Goal: Check status: Check status

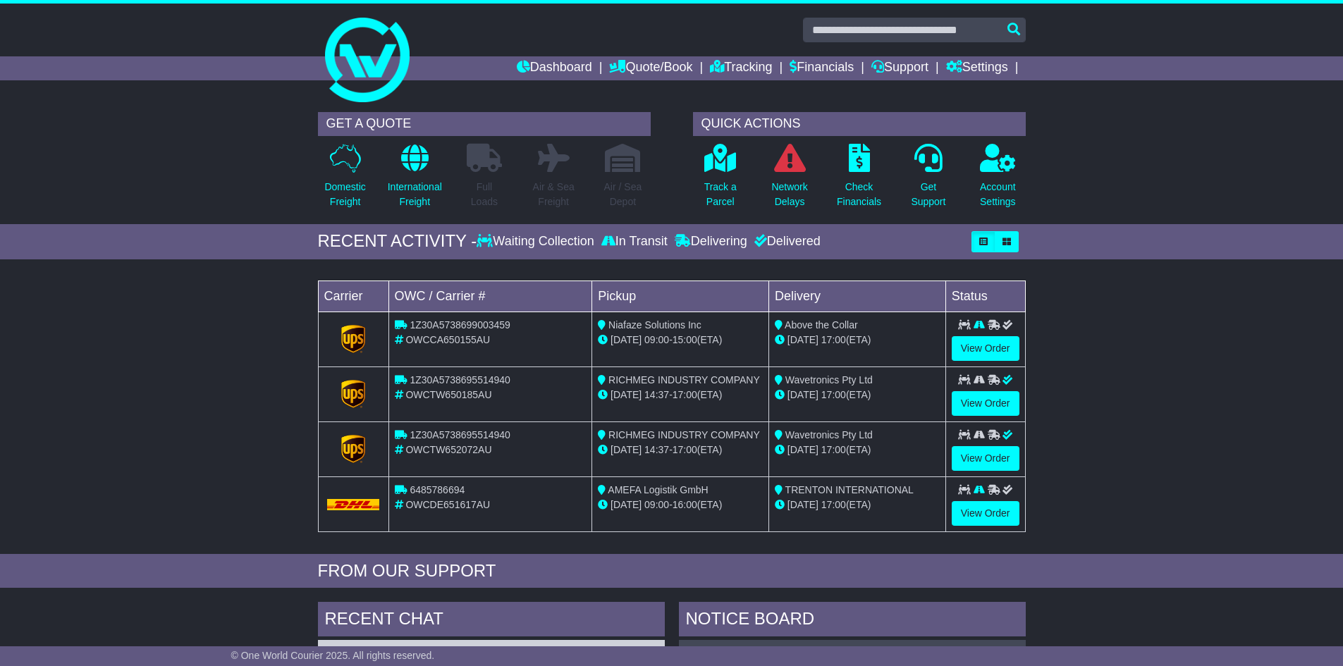
click at [1134, 212] on div "GET A QUOTE Domestic Freight International Freight Full Loads Air & Sea Freight…" at bounding box center [671, 164] width 1343 height 119
click at [725, 180] on p "Track a Parcel" at bounding box center [720, 195] width 32 height 30
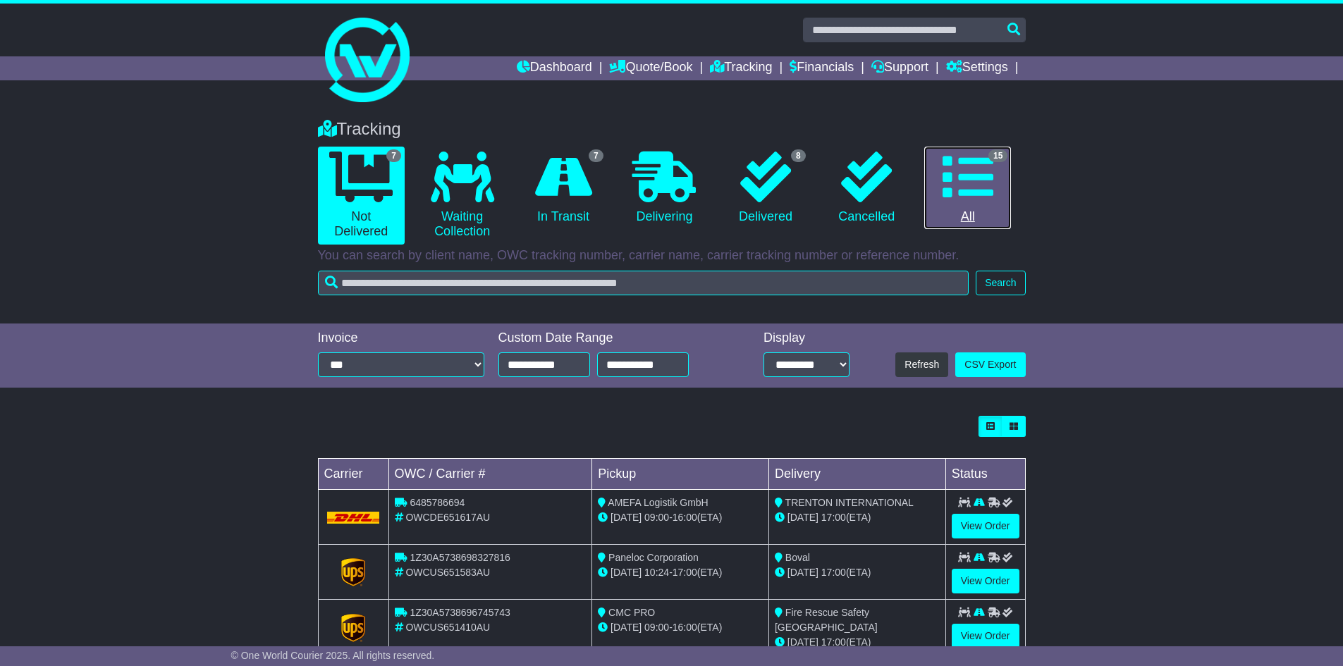
click at [967, 198] on icon at bounding box center [968, 177] width 51 height 51
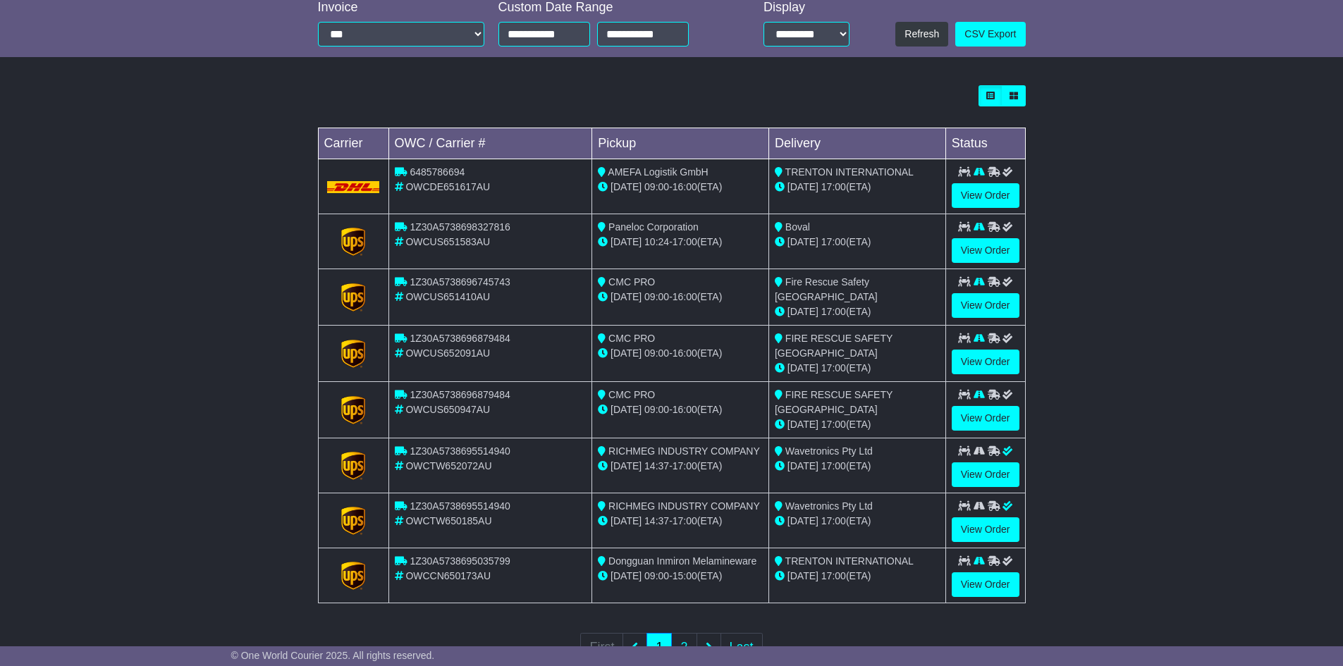
scroll to position [379, 0]
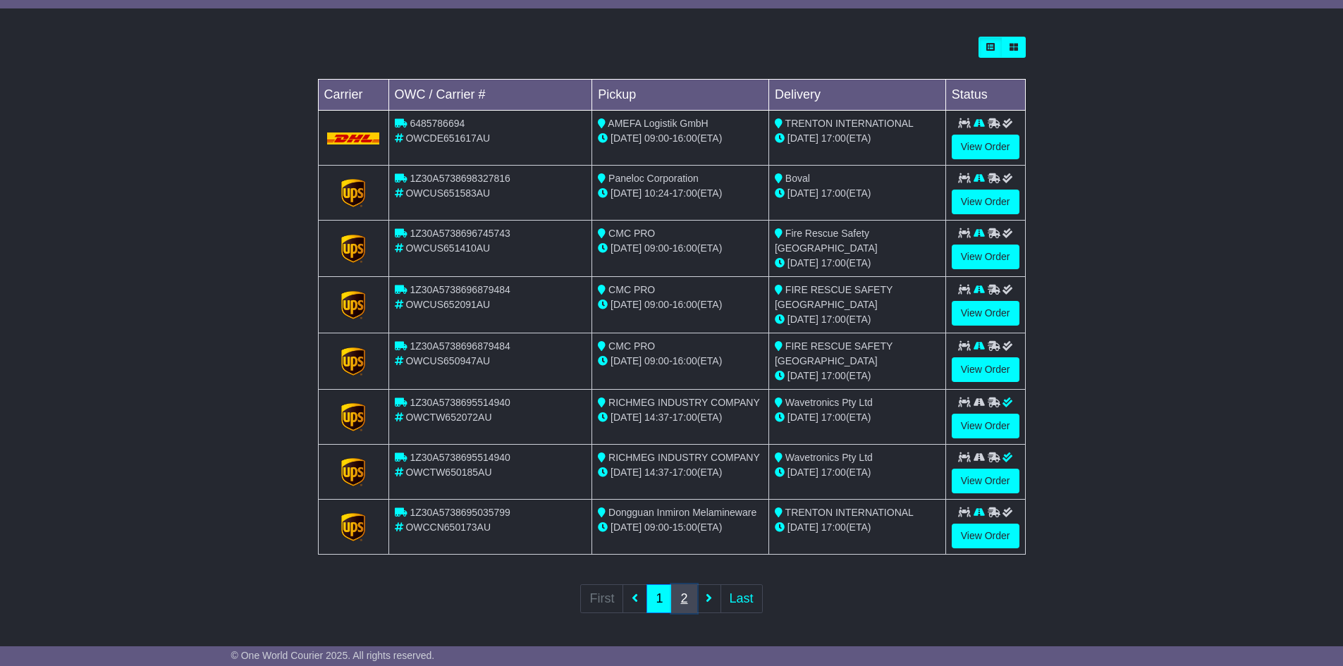
click at [684, 599] on link "2" at bounding box center [683, 598] width 25 height 29
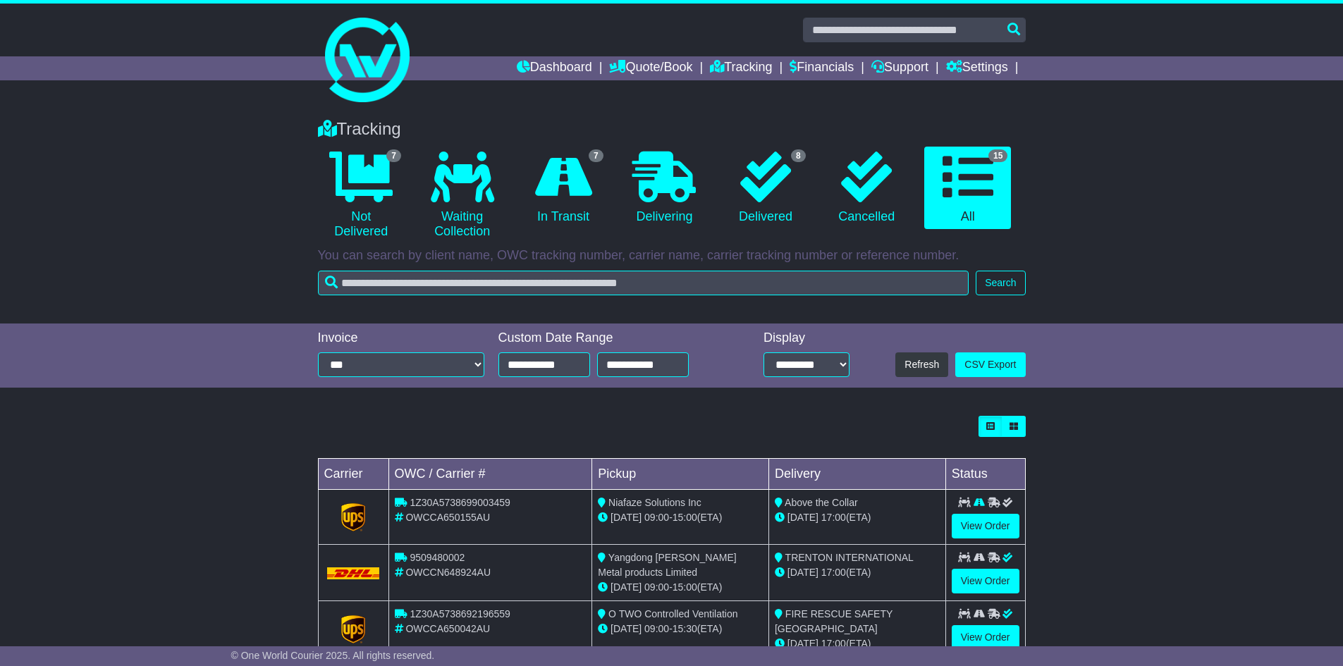
scroll to position [326, 0]
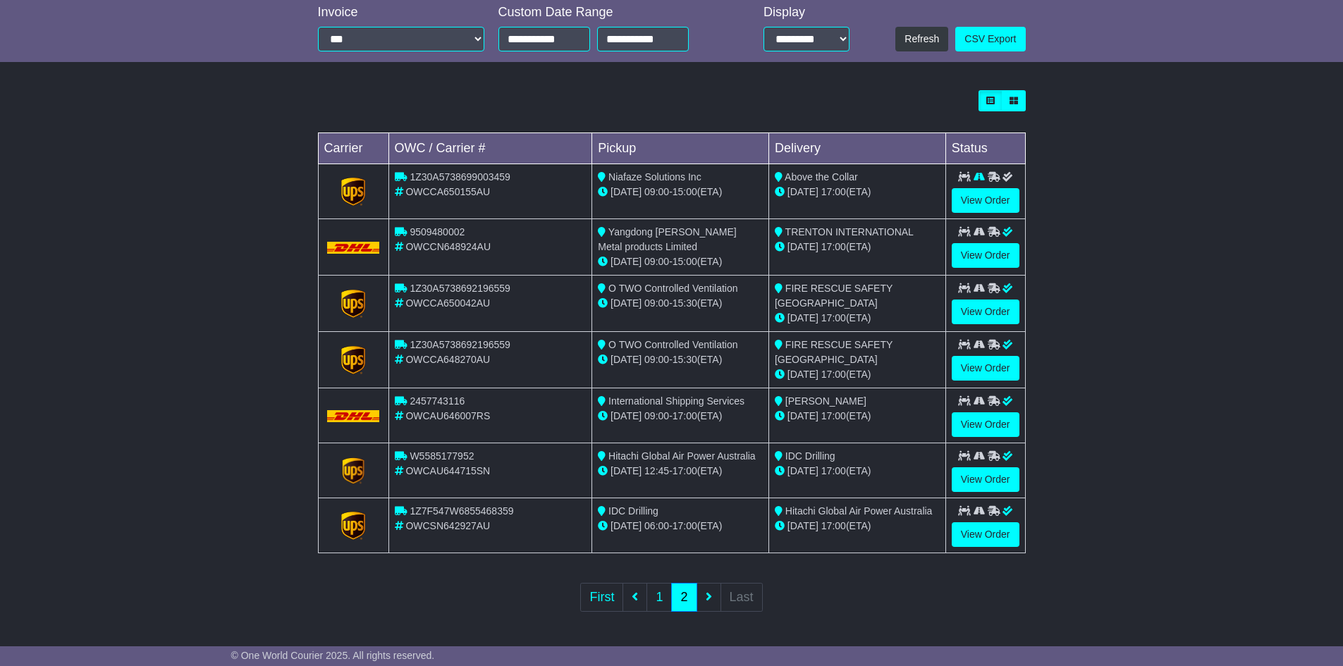
click at [711, 599] on ul "First 1 2 Last" at bounding box center [671, 597] width 182 height 29
drag, startPoint x: 704, startPoint y: 606, endPoint x: 706, endPoint y: 599, distance: 7.2
click at [704, 606] on ul "First 1 2 Last" at bounding box center [671, 597] width 182 height 29
click at [706, 598] on ul "First 1 2 Last" at bounding box center [671, 597] width 182 height 29
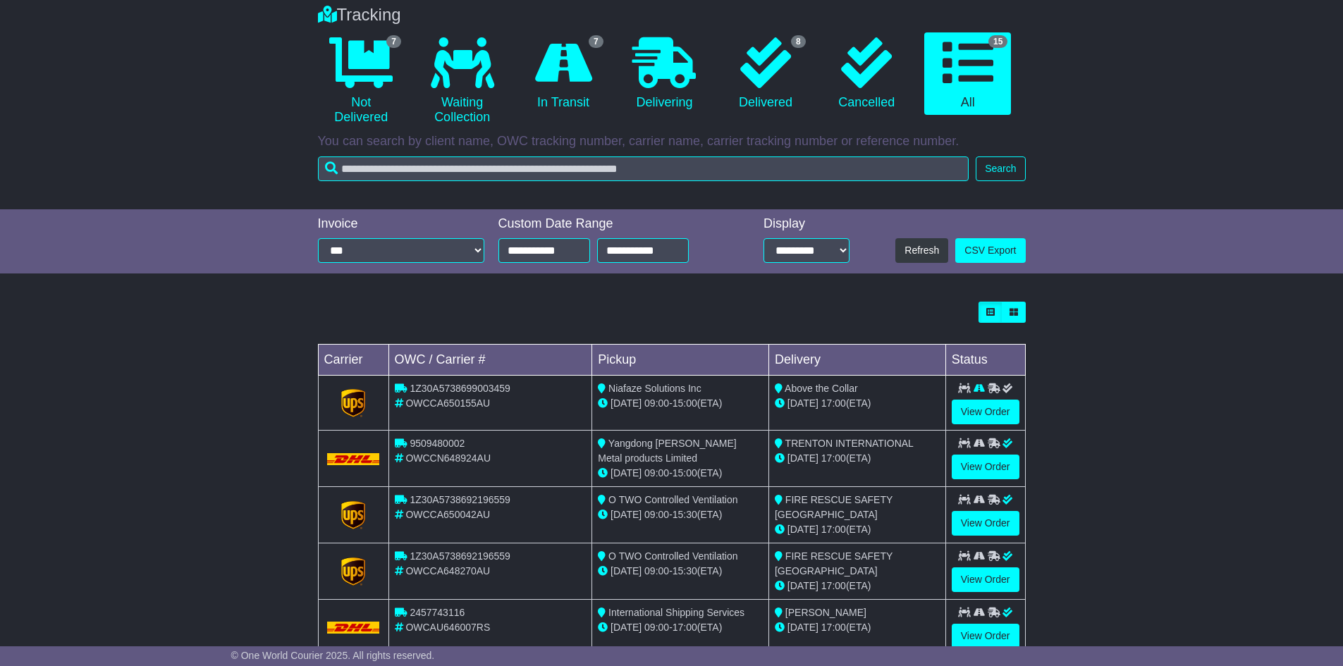
scroll to position [0, 0]
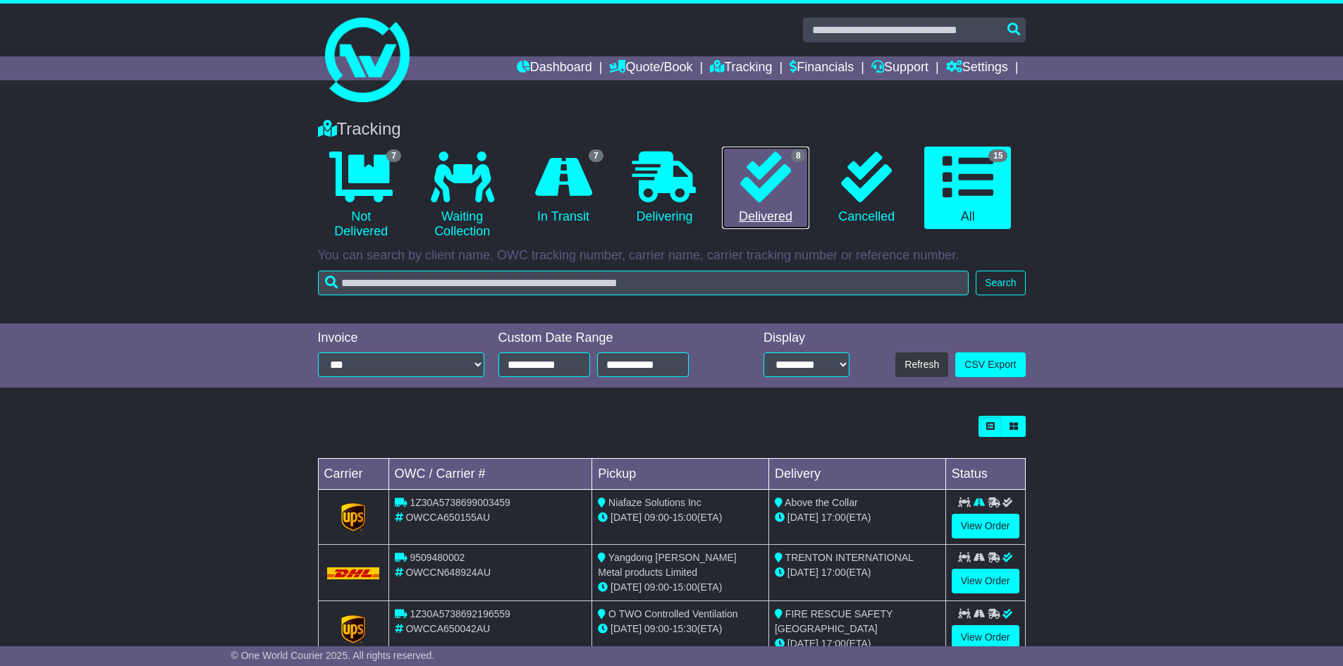
click at [743, 213] on link "8 Delivered" at bounding box center [765, 188] width 87 height 83
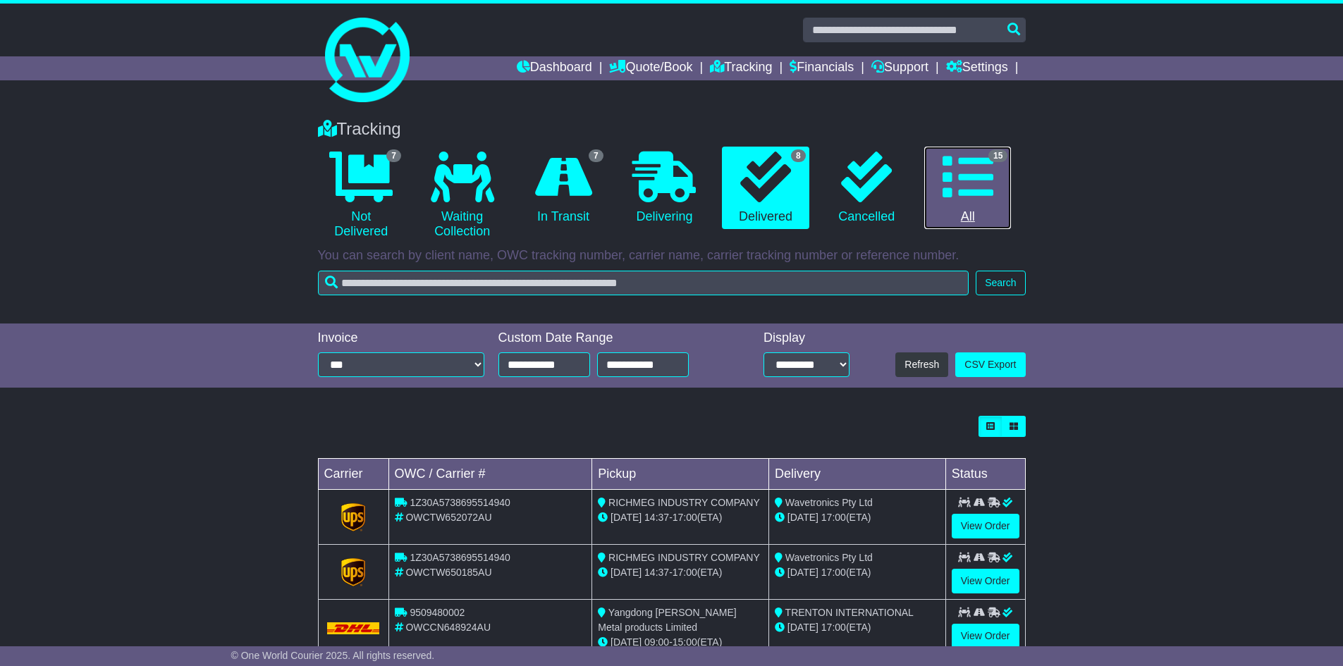
click at [1010, 216] on link "15 All" at bounding box center [967, 188] width 87 height 83
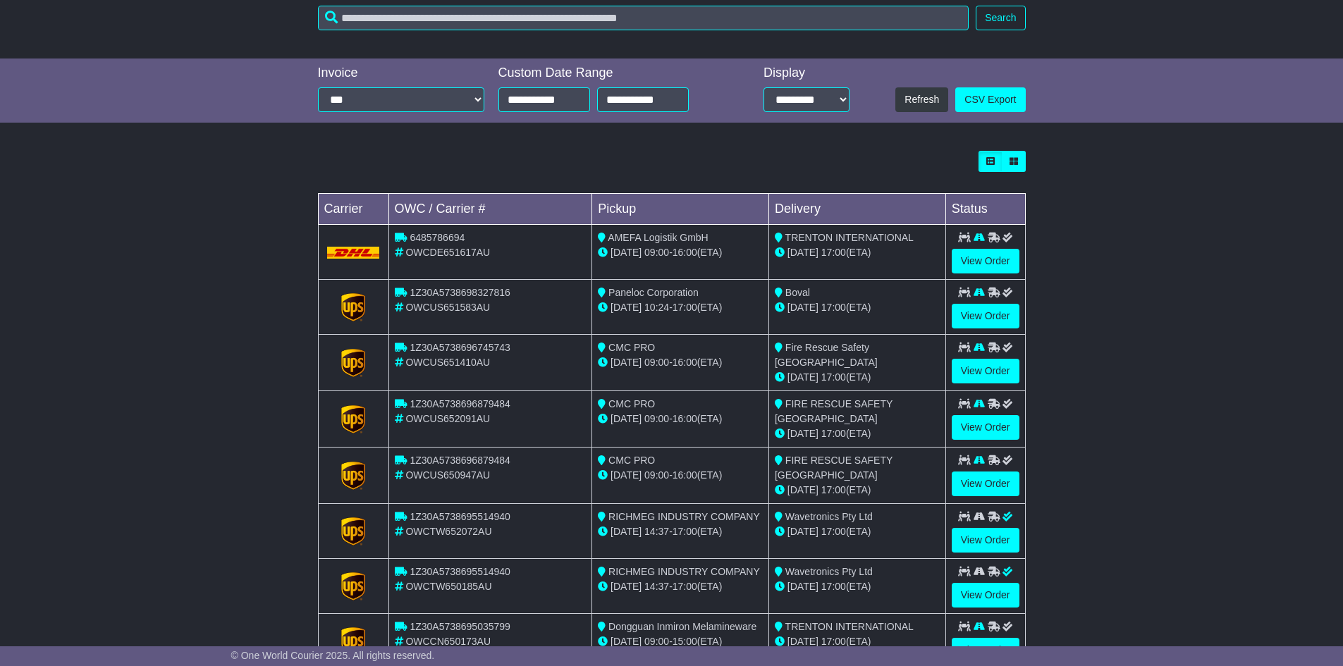
scroll to position [379, 0]
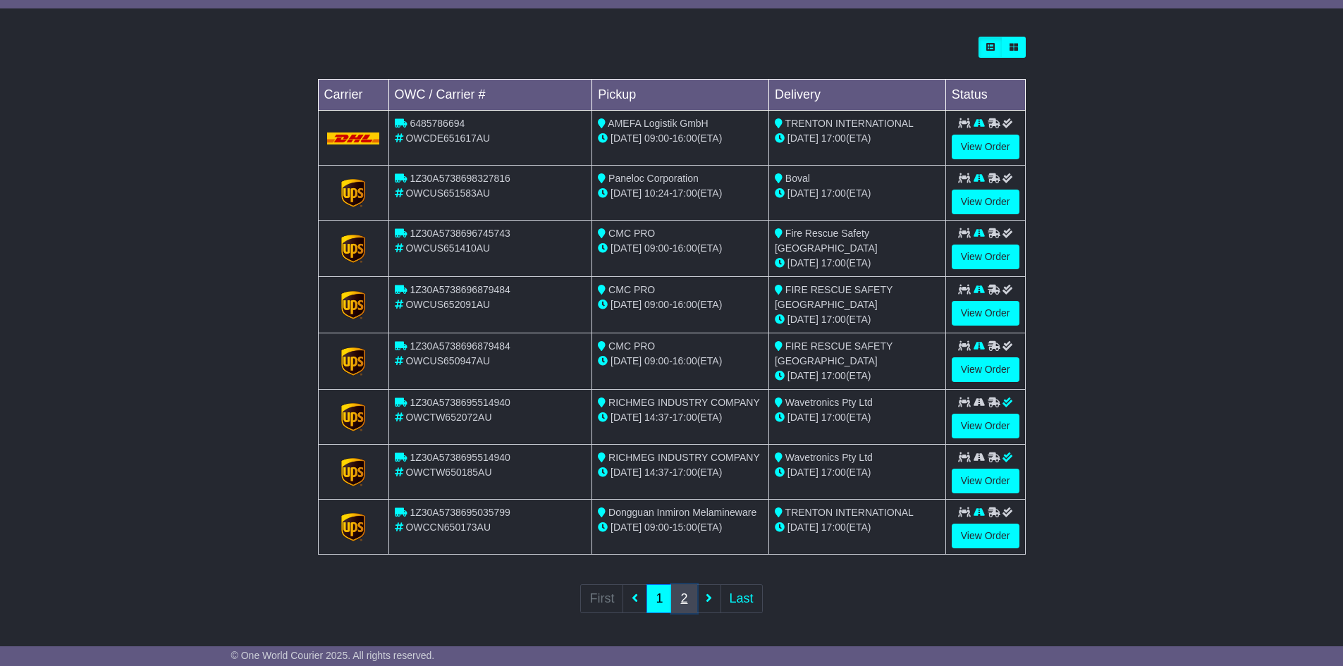
click at [679, 605] on link "2" at bounding box center [683, 598] width 25 height 29
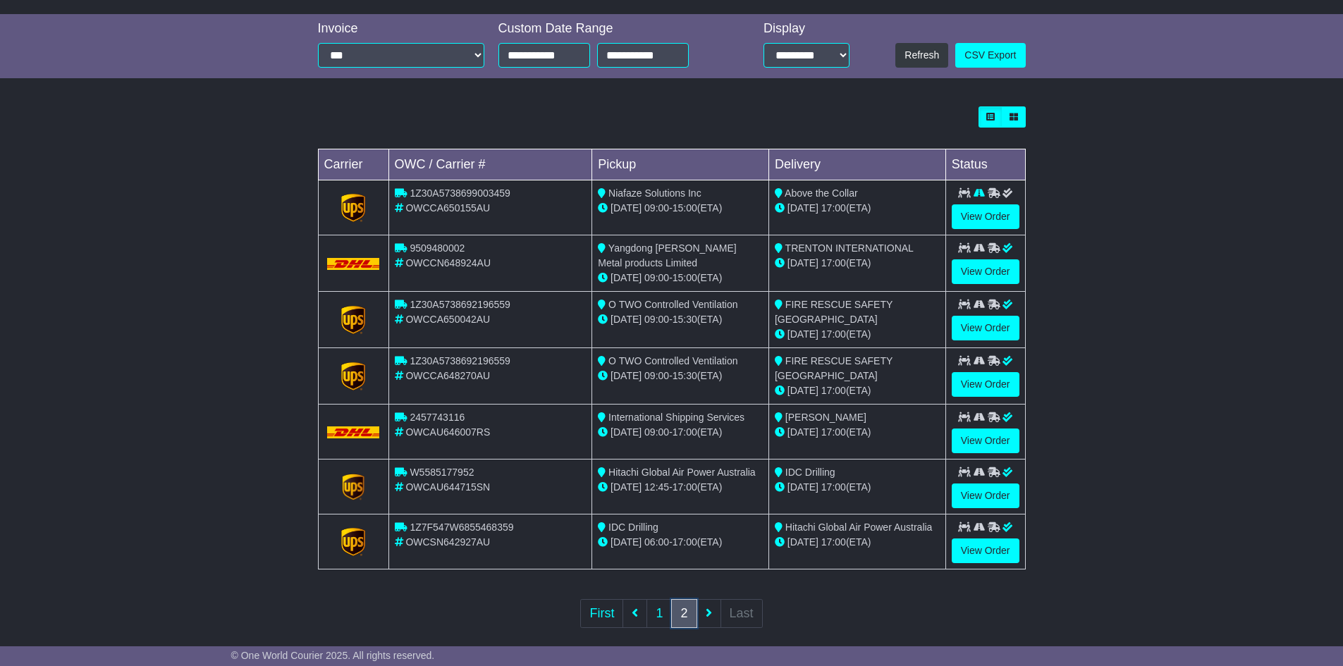
scroll to position [326, 0]
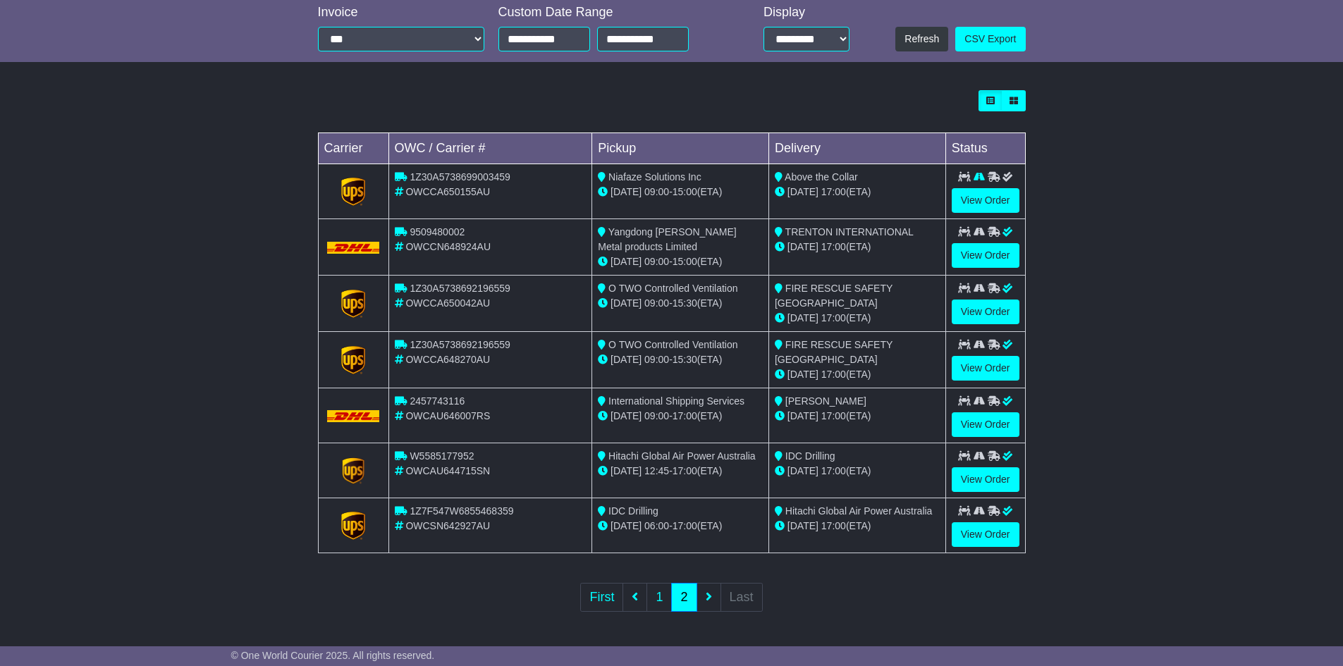
click at [716, 588] on ul "First 1 2 Last" at bounding box center [671, 597] width 182 height 29
click at [714, 596] on ul "First 1 2 Last" at bounding box center [671, 597] width 182 height 29
click at [708, 595] on ul "First 1 2 Last" at bounding box center [671, 597] width 182 height 29
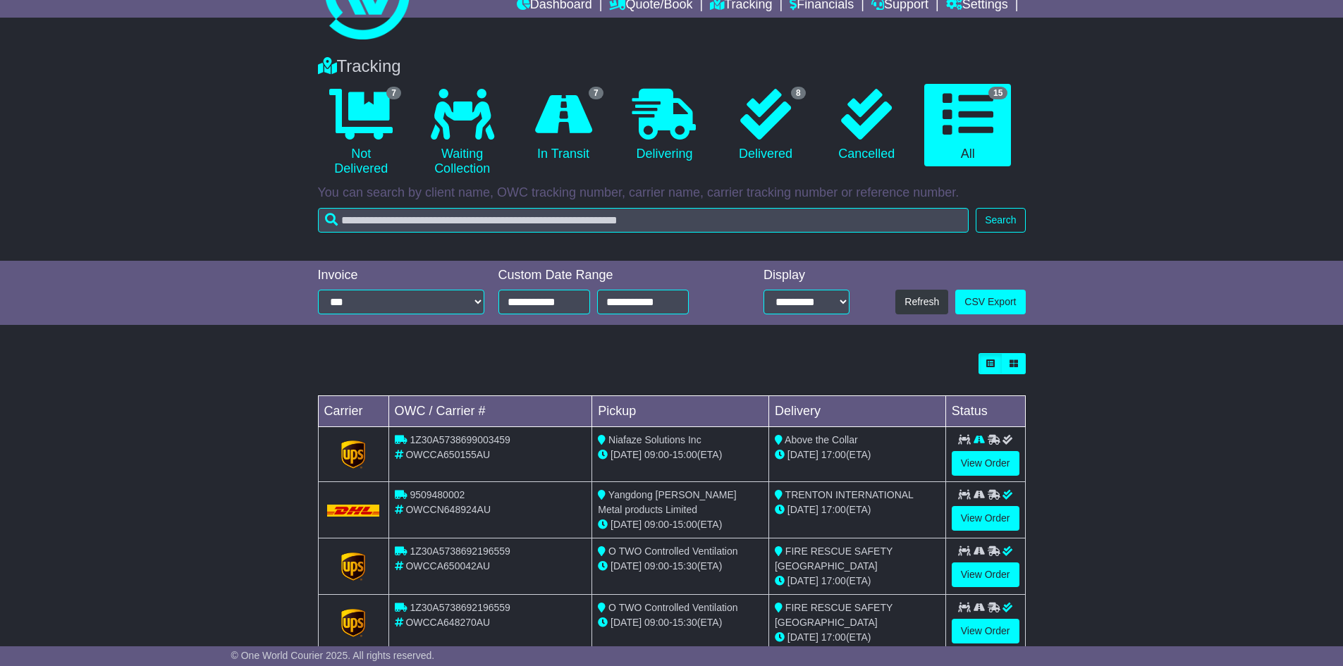
scroll to position [0, 0]
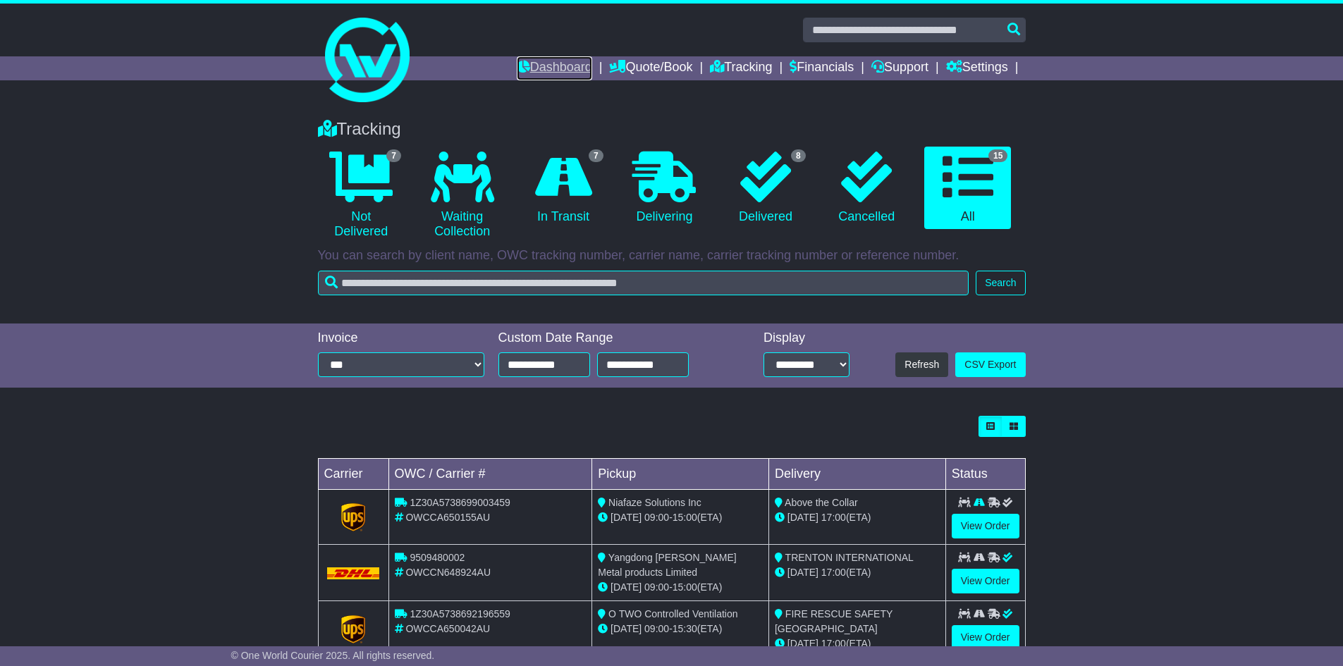
click at [551, 70] on link "Dashboard" at bounding box center [554, 68] width 75 height 24
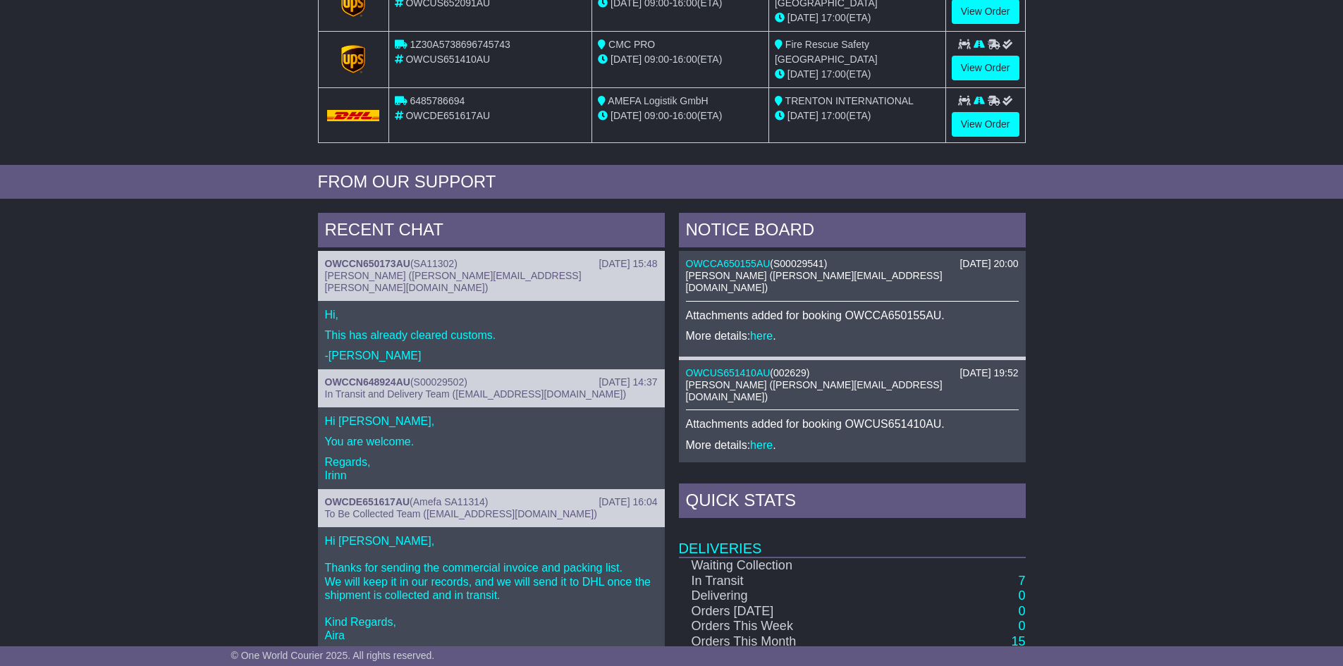
scroll to position [569, 0]
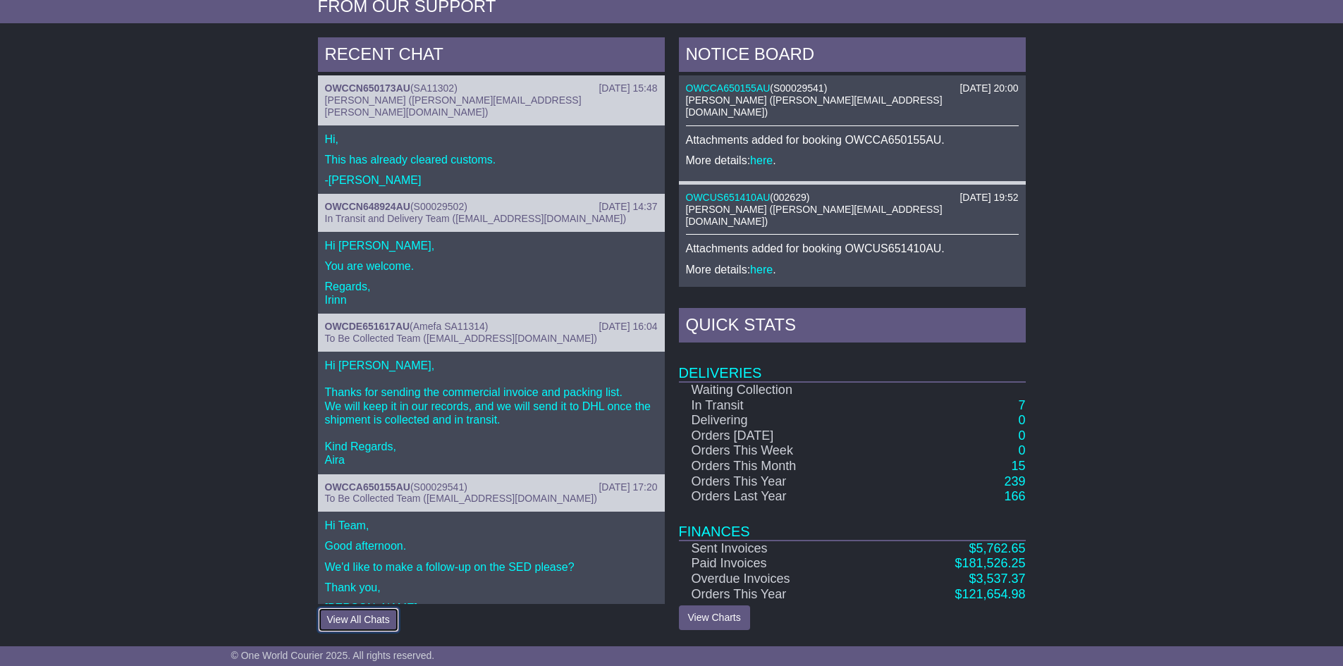
click at [355, 619] on button "View All Chats" at bounding box center [358, 620] width 81 height 25
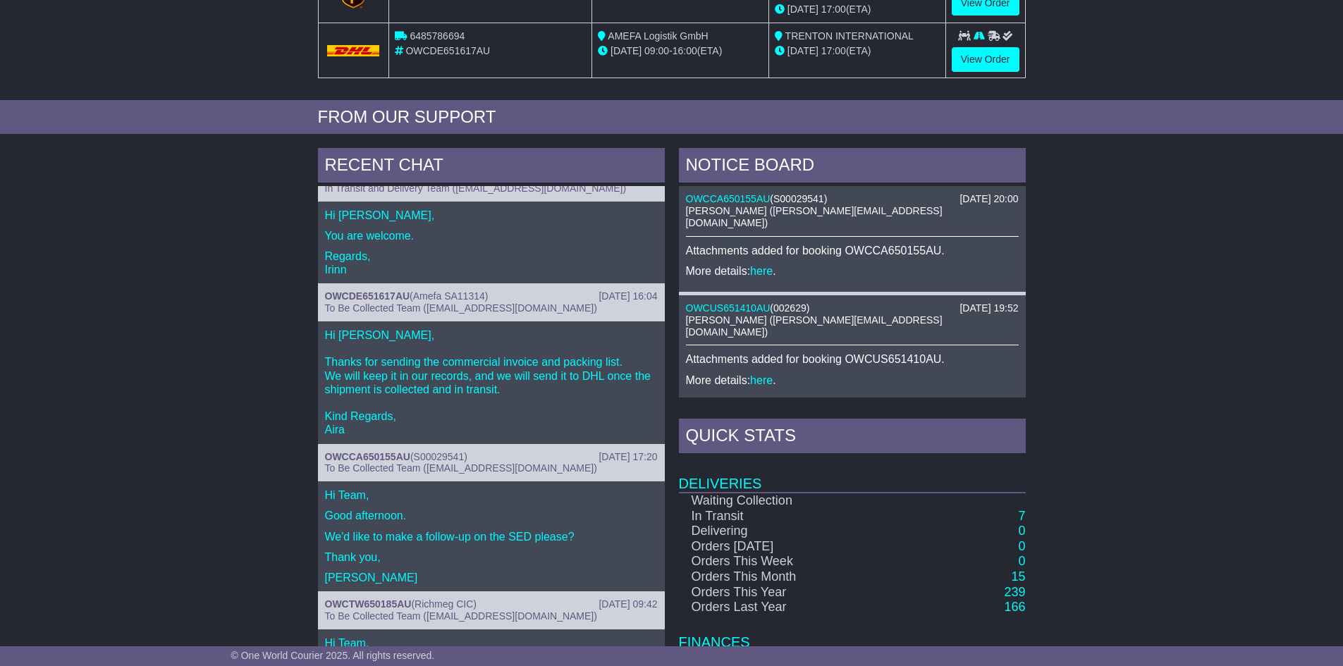
scroll to position [0, 0]
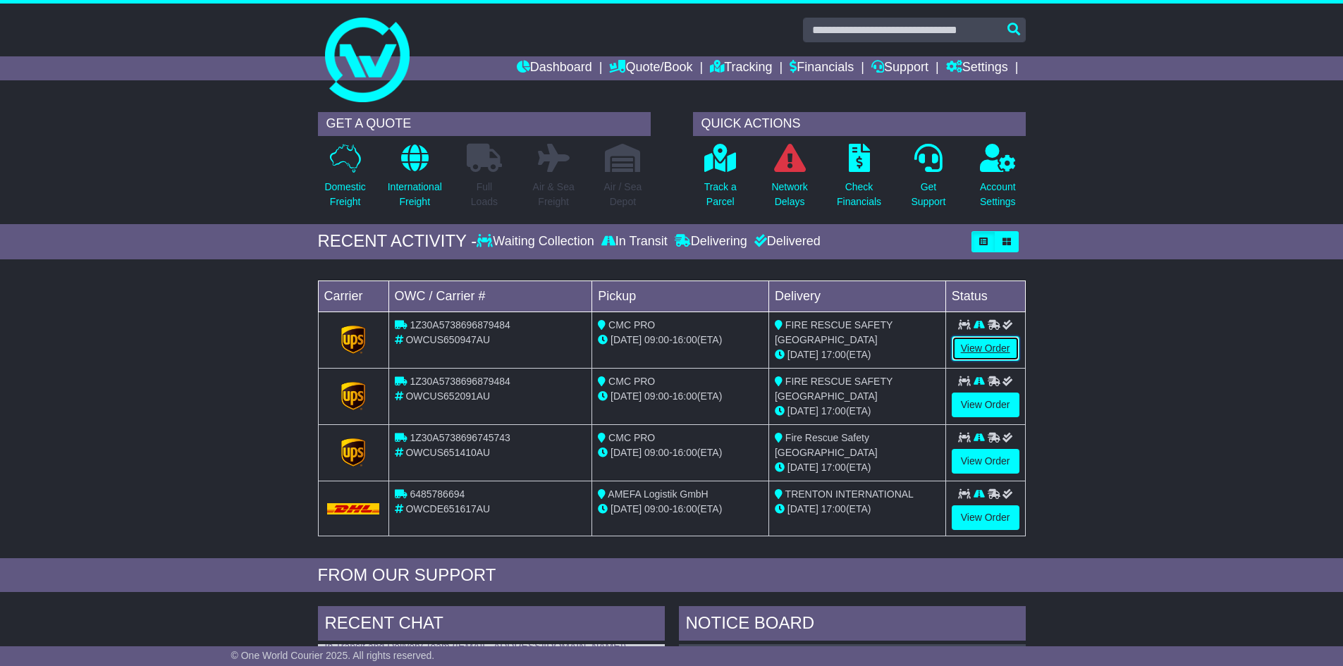
click at [969, 350] on link "View Order" at bounding box center [986, 348] width 68 height 25
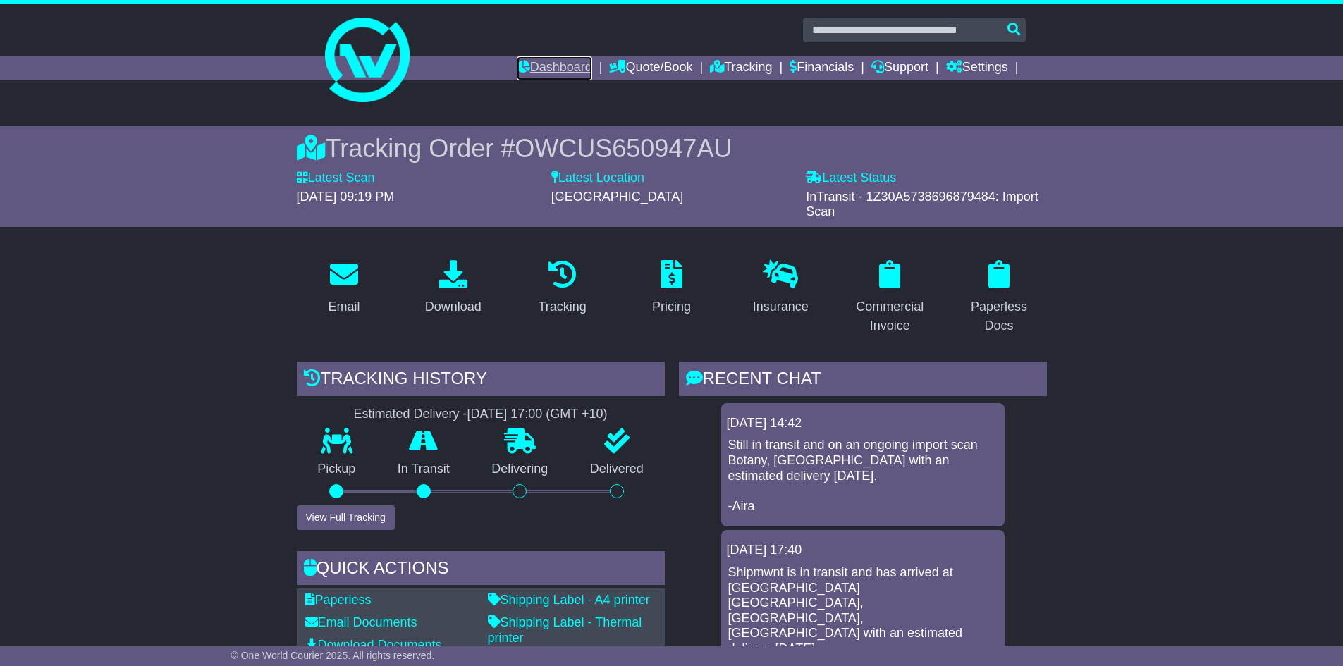
click at [523, 59] on link "Dashboard" at bounding box center [554, 68] width 75 height 24
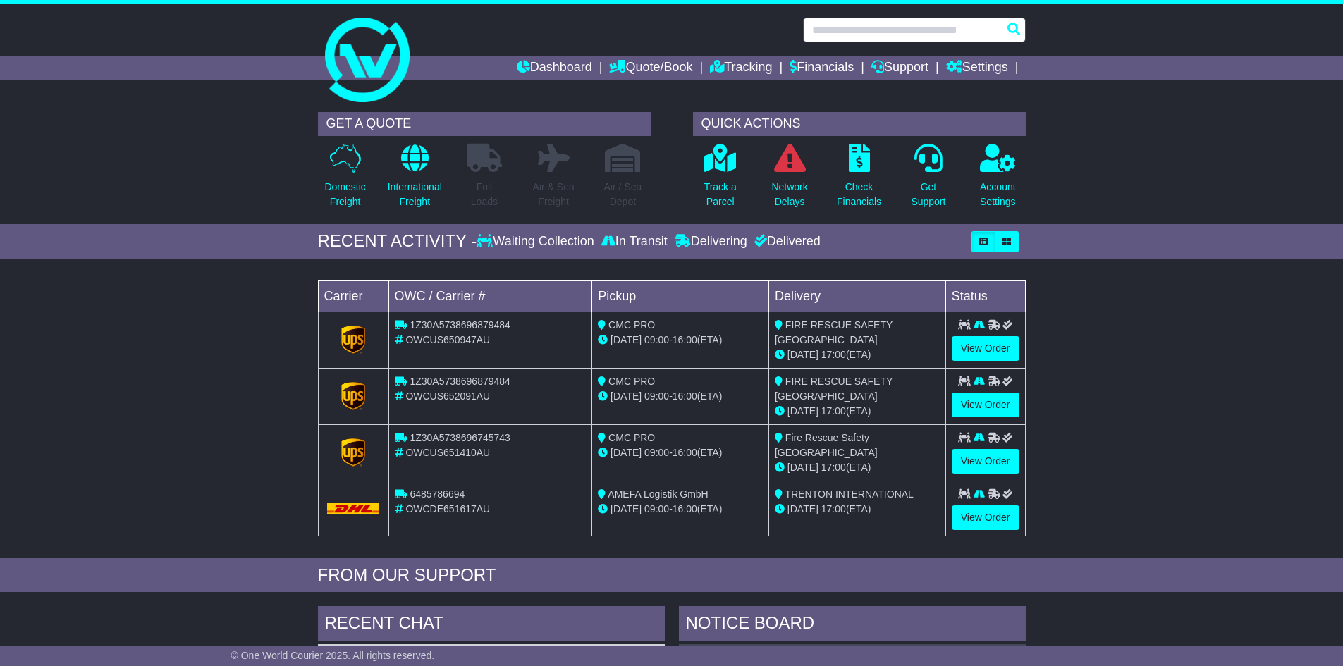
click at [852, 27] on input "text" at bounding box center [914, 30] width 223 height 25
paste input "******"
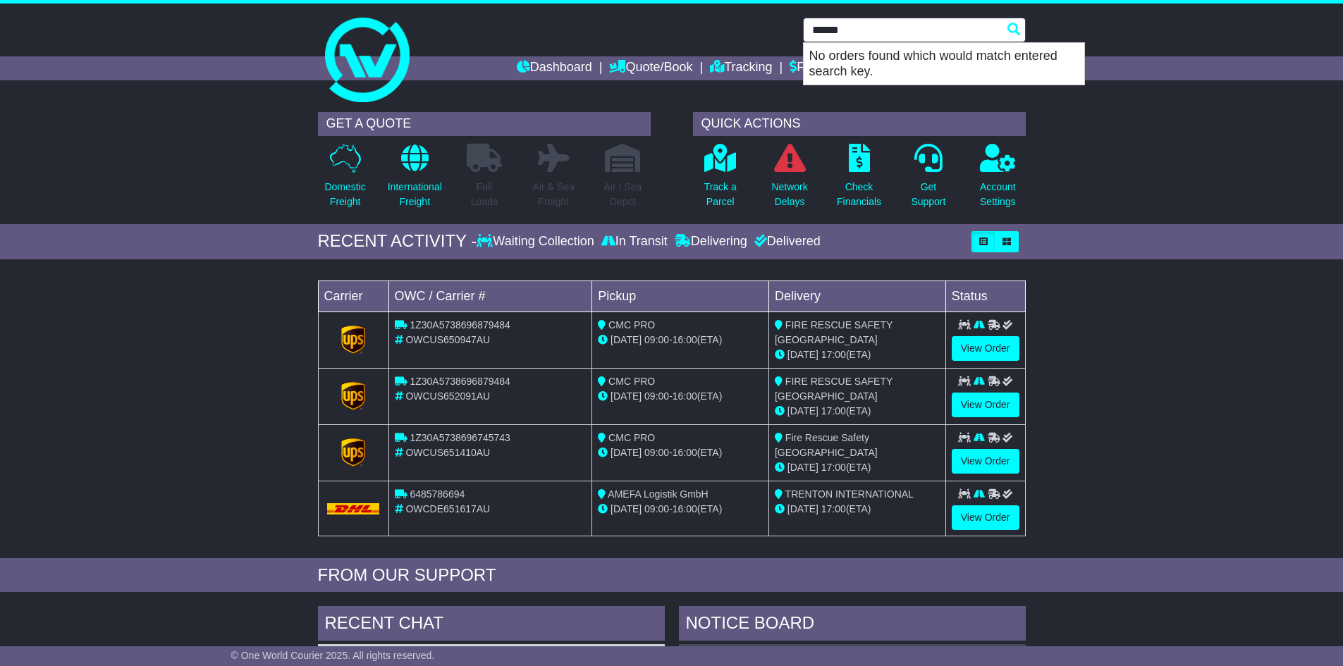
drag, startPoint x: 850, startPoint y: 33, endPoint x: 751, endPoint y: 32, distance: 98.7
click at [754, 33] on div "****** No orders found which would match entered search key." at bounding box center [672, 30] width 722 height 25
click at [893, 28] on input "*********" at bounding box center [914, 30] width 223 height 25
drag, startPoint x: 893, startPoint y: 28, endPoint x: 780, endPoint y: 48, distance: 115.2
click at [780, 48] on div "********* s0002 No orders found which would match entered search key. Dashboard…" at bounding box center [671, 55] width 1343 height 102
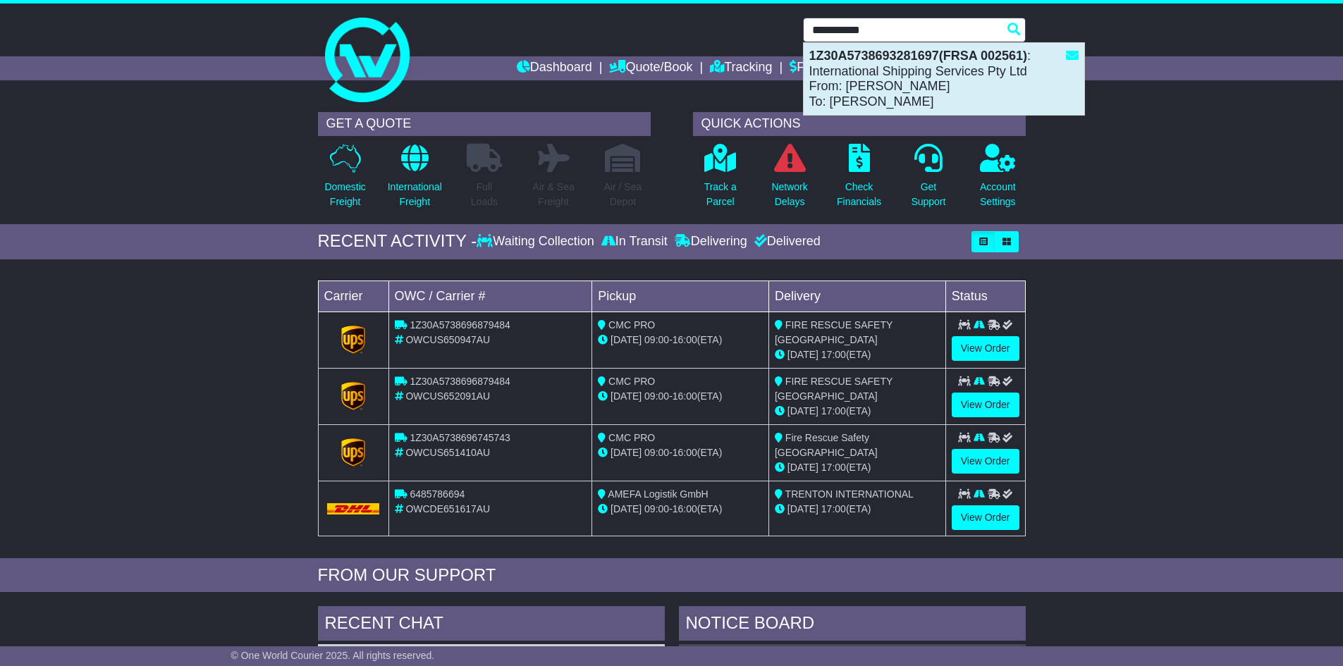
click at [853, 65] on div "1Z30A5738693281697(FRSA 002561) : International Shipping Services Pty Ltd From:…" at bounding box center [944, 79] width 281 height 72
type input "**********"
